Goal: Information Seeking & Learning: Compare options

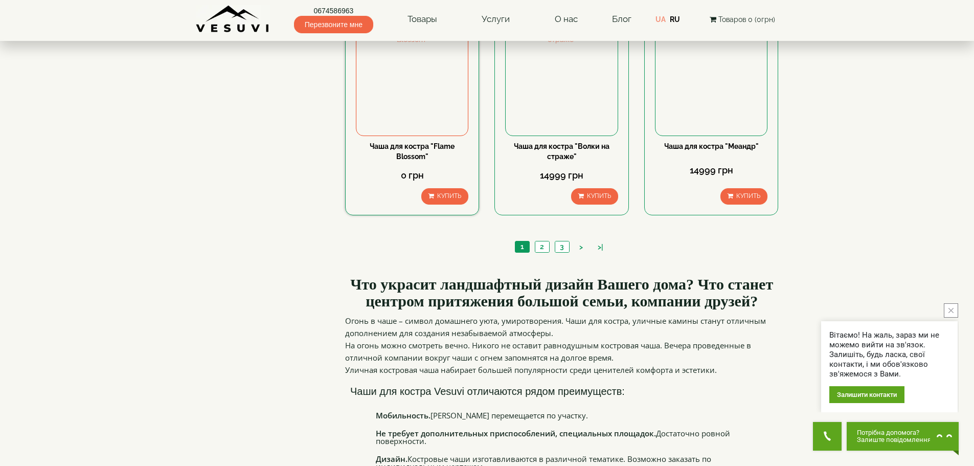
scroll to position [1022, 0]
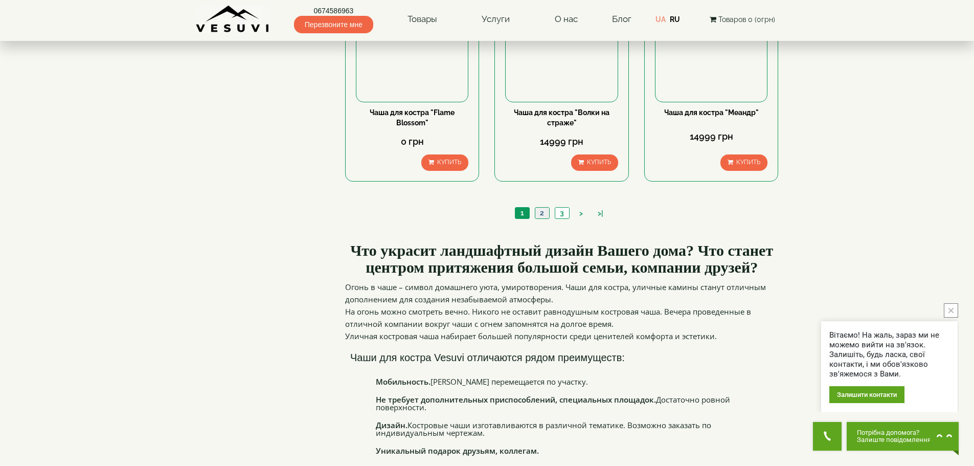
click at [544, 210] on link "2" at bounding box center [542, 213] width 14 height 11
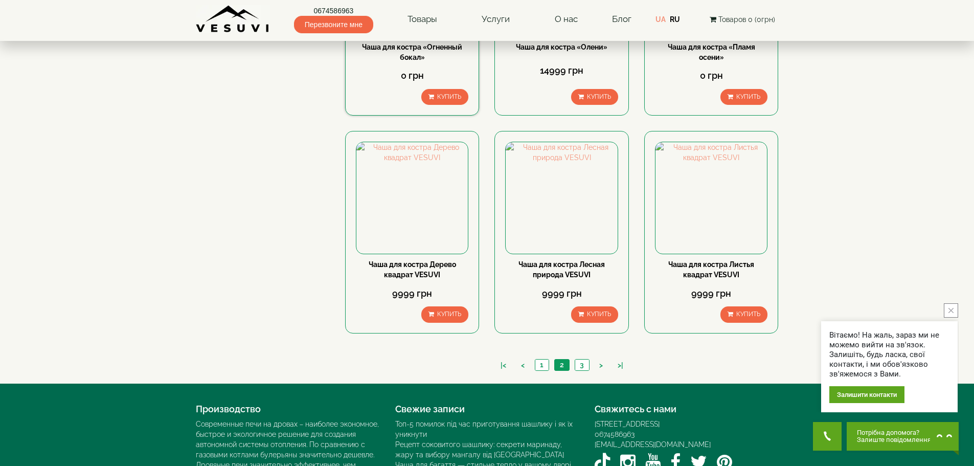
scroll to position [964, 0]
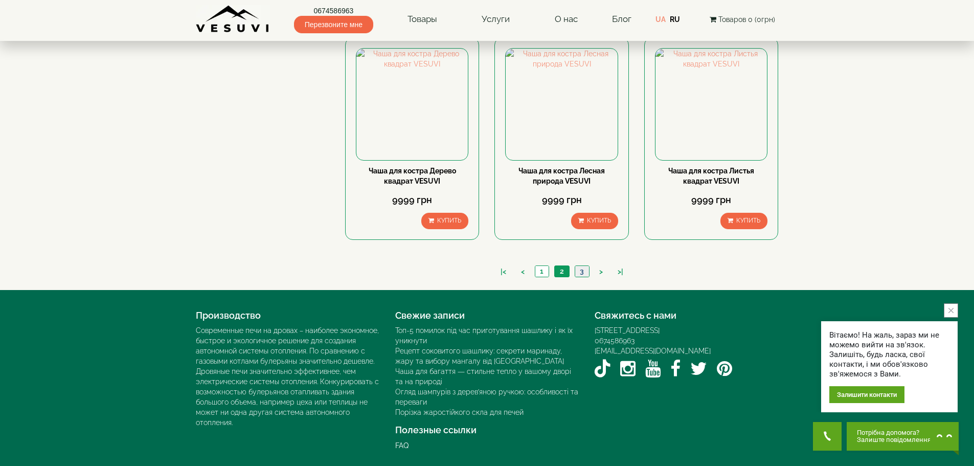
click at [580, 270] on link "3" at bounding box center [581, 271] width 14 height 11
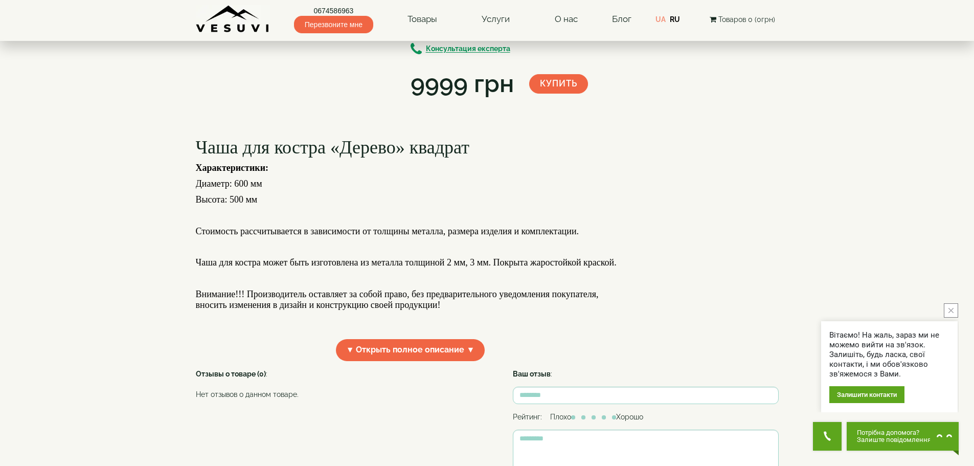
scroll to position [153, 0]
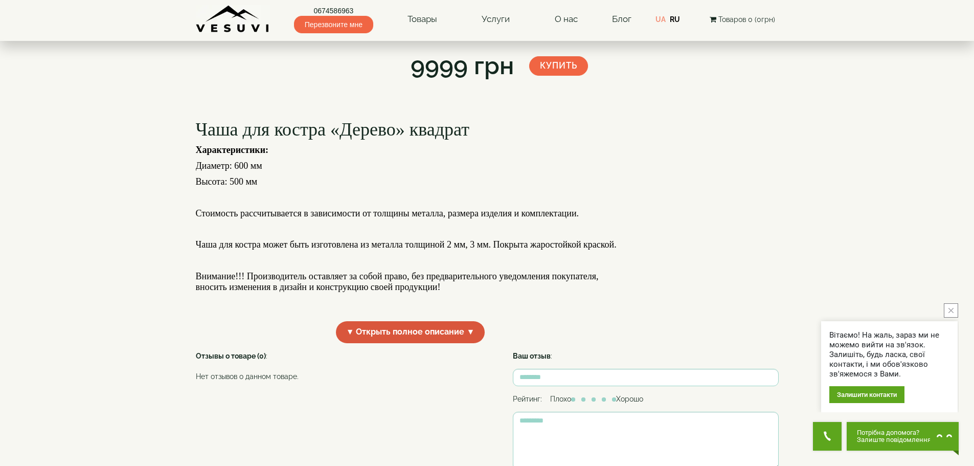
click at [391, 343] on span "▼ Открыть полное описание ▼" at bounding box center [410, 332] width 149 height 22
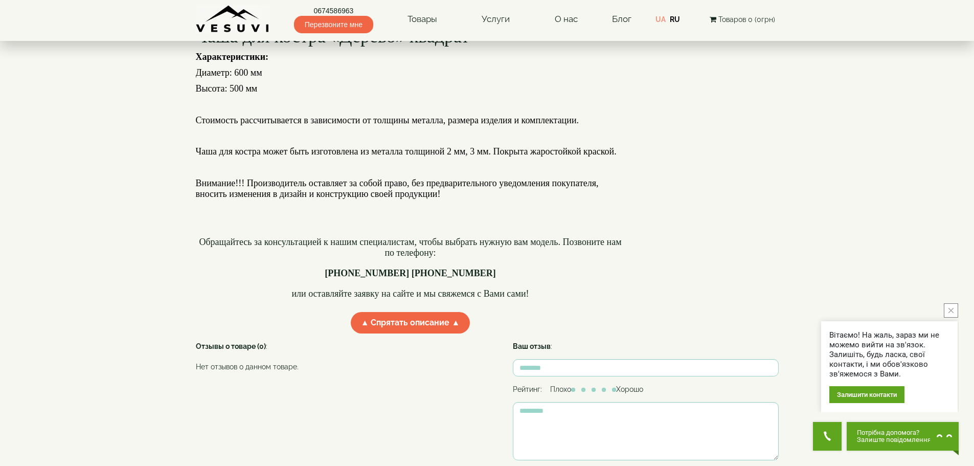
scroll to position [256, 0]
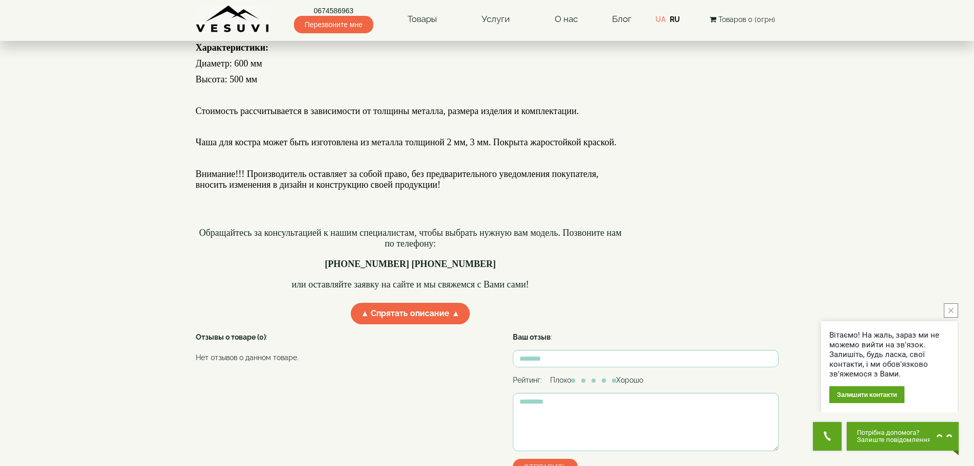
click at [953, 310] on icon "close button" at bounding box center [950, 310] width 5 height 5
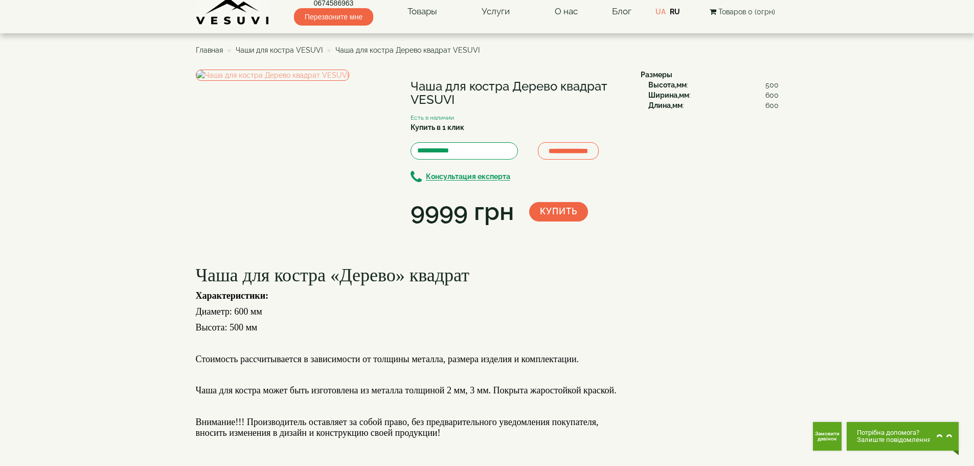
scroll to position [0, 0]
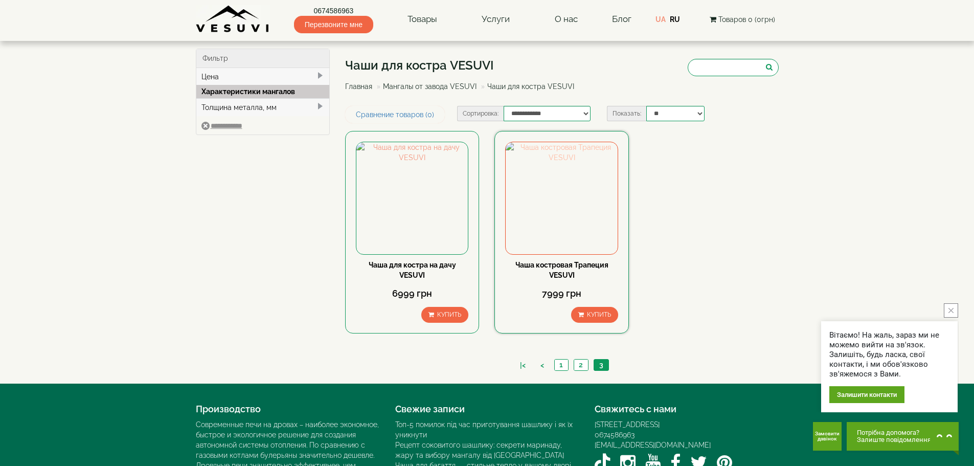
click at [572, 205] on img at bounding box center [560, 197] width 111 height 111
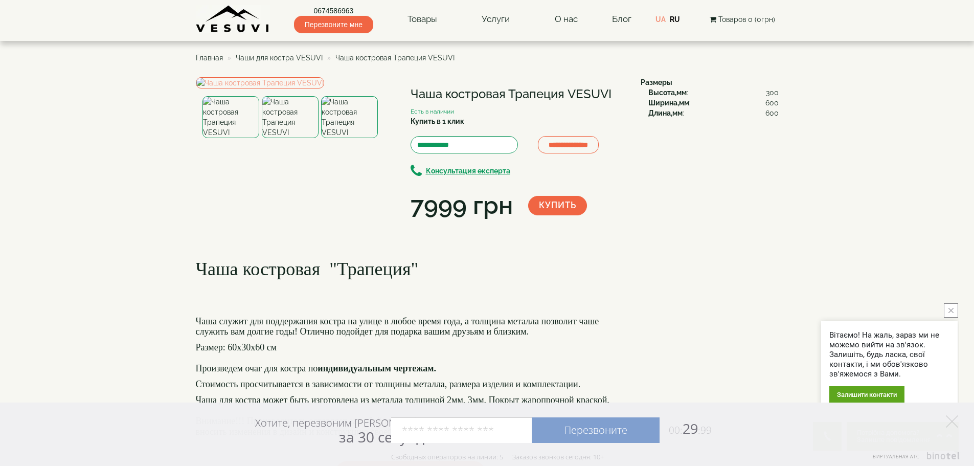
click at [553, 91] on h1 "Чаша костровая Трапеция VESUVI" at bounding box center [517, 93] width 215 height 13
